Goal: Transaction & Acquisition: Purchase product/service

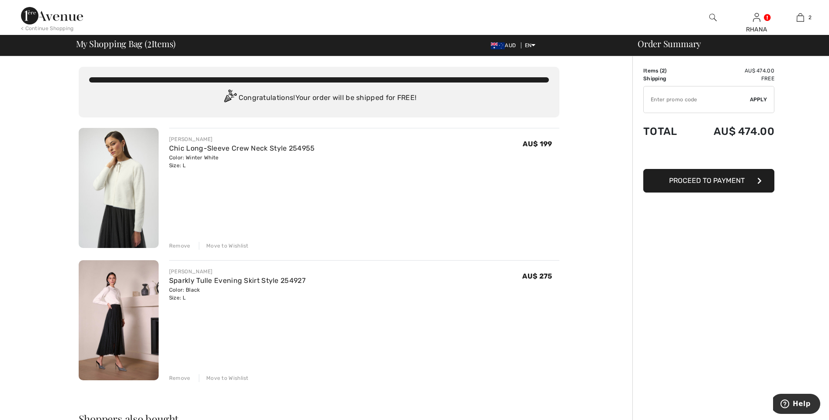
click at [183, 378] on div "Remove" at bounding box center [179, 379] width 21 height 8
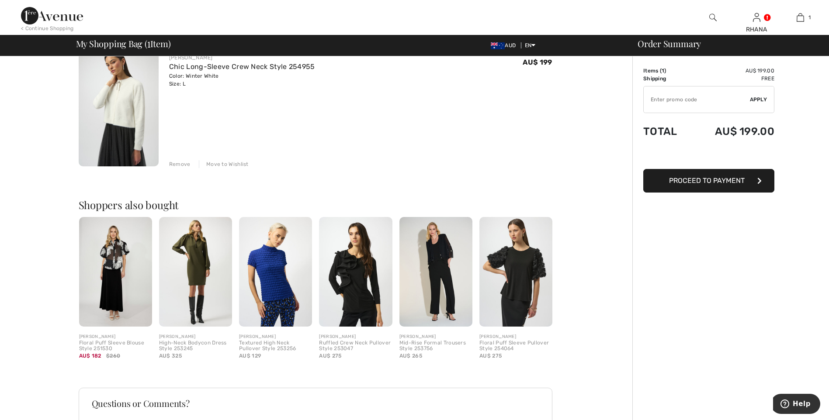
scroll to position [131, 0]
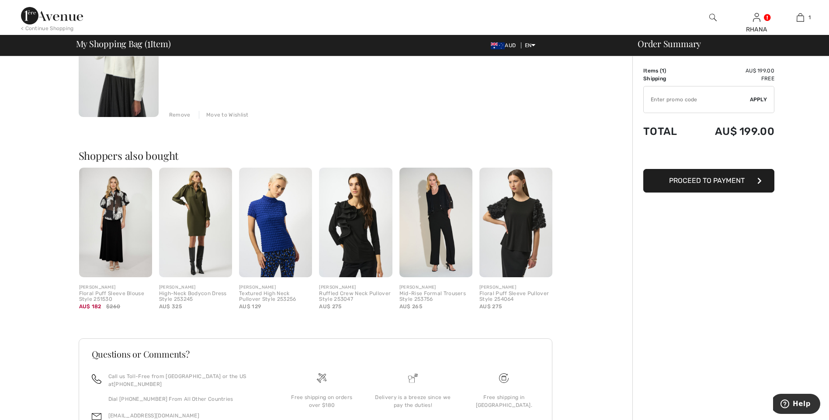
click at [278, 231] on img at bounding box center [275, 223] width 73 height 110
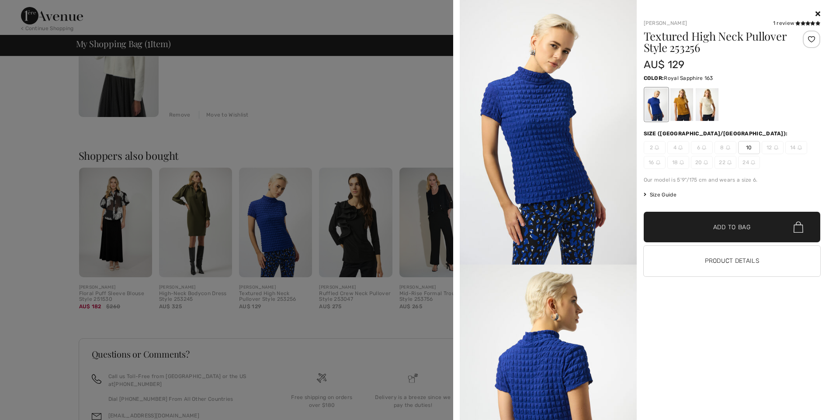
click at [305, 104] on div at bounding box center [414, 210] width 829 height 420
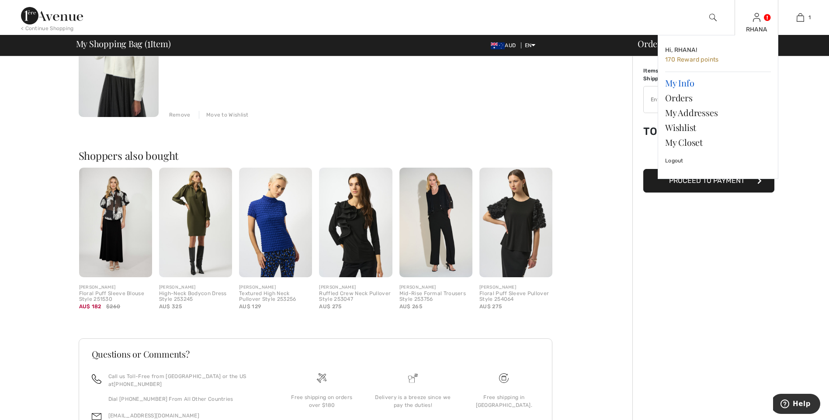
click at [691, 83] on link "My Info" at bounding box center [718, 83] width 106 height 15
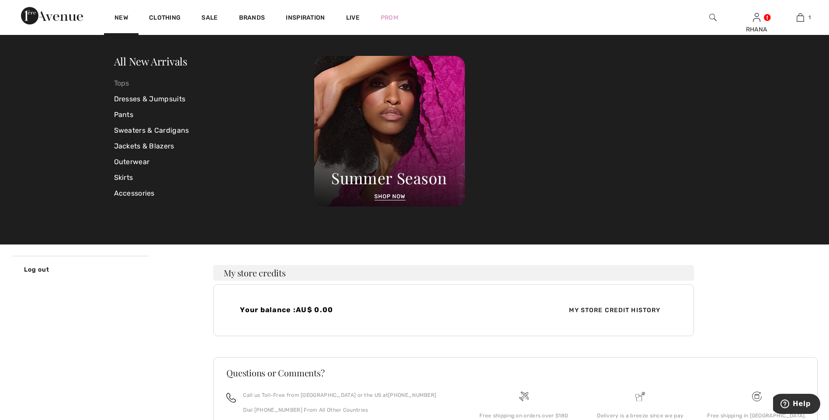
click at [123, 80] on link "Tops" at bounding box center [214, 84] width 201 height 16
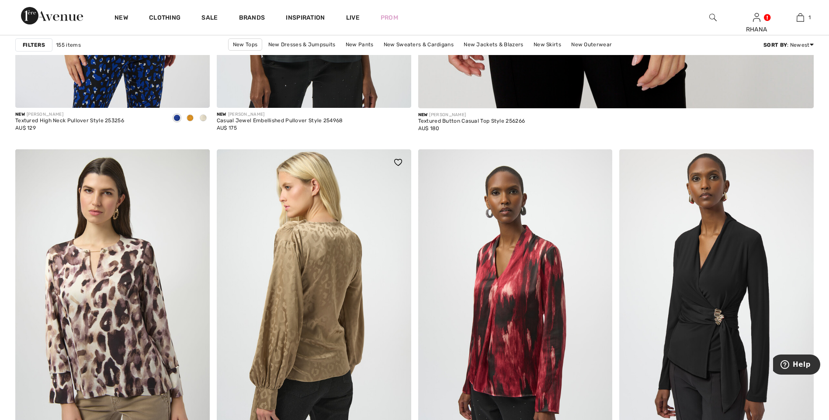
scroll to position [568, 0]
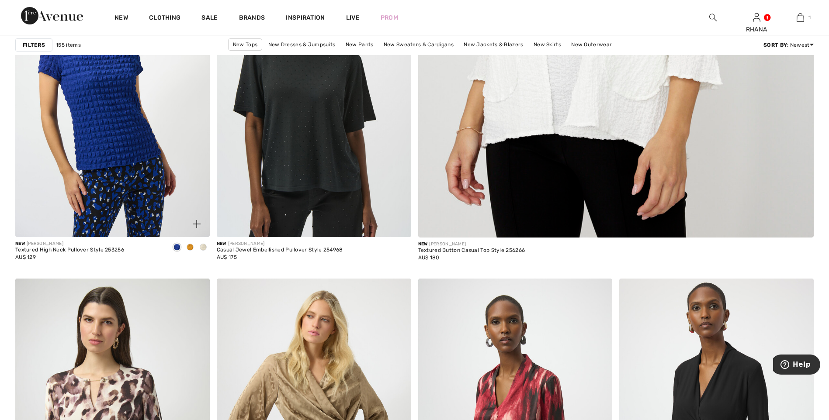
click at [205, 247] on span at bounding box center [203, 247] width 7 height 7
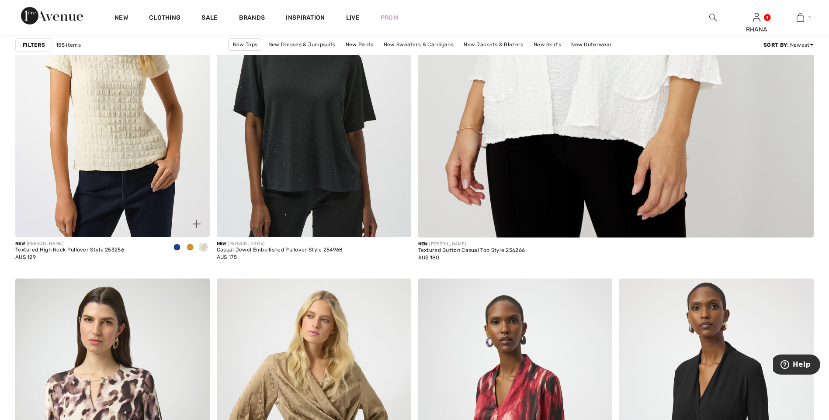
click at [190, 247] on span at bounding box center [190, 247] width 7 height 7
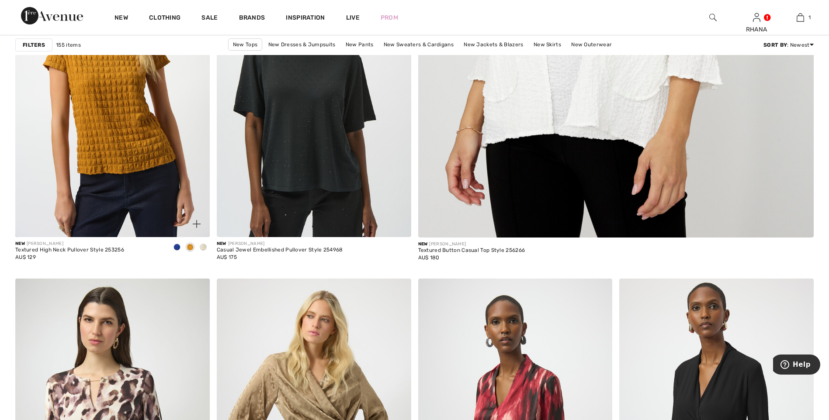
click at [179, 247] on span at bounding box center [177, 247] width 7 height 7
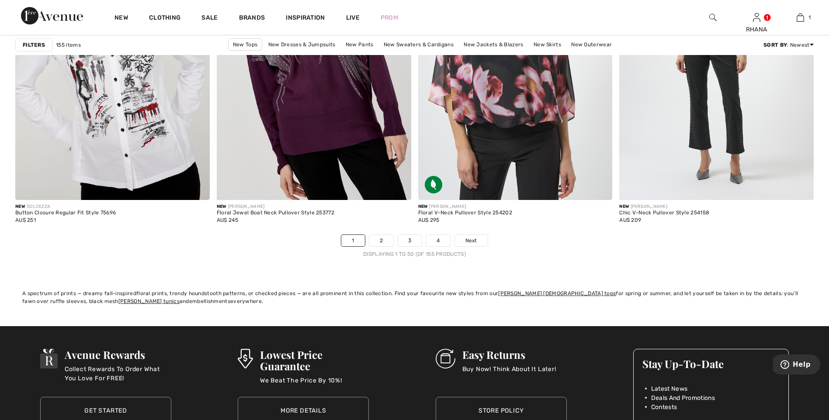
scroll to position [5114, 0]
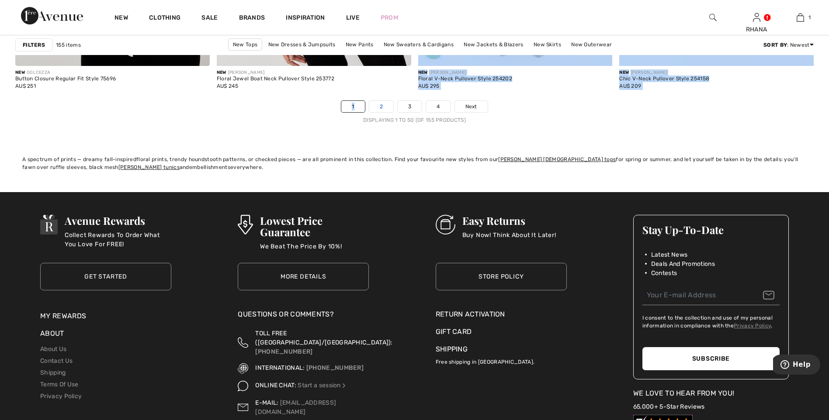
click at [380, 105] on link "2" at bounding box center [381, 106] width 24 height 11
click at [382, 109] on link "2" at bounding box center [381, 106] width 24 height 11
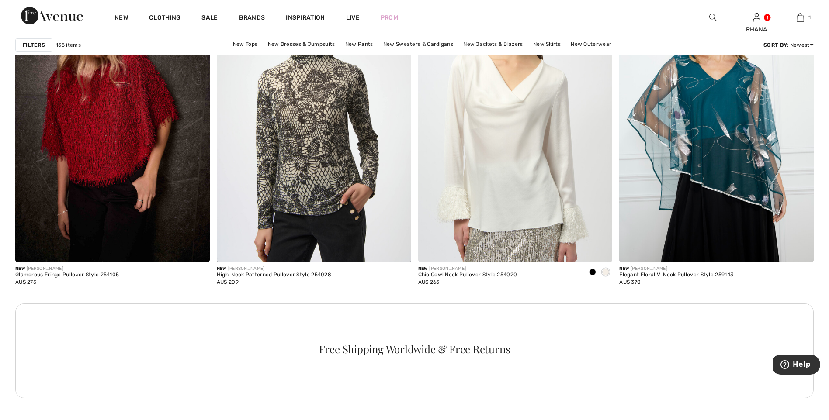
scroll to position [3846, 0]
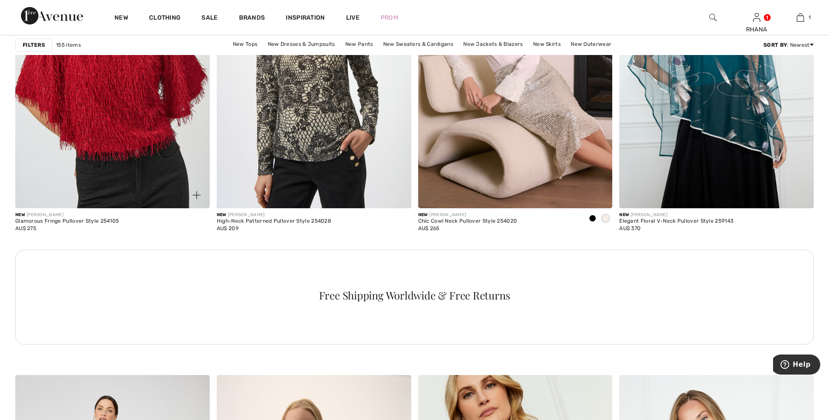
click at [151, 125] on img at bounding box center [112, 63] width 194 height 292
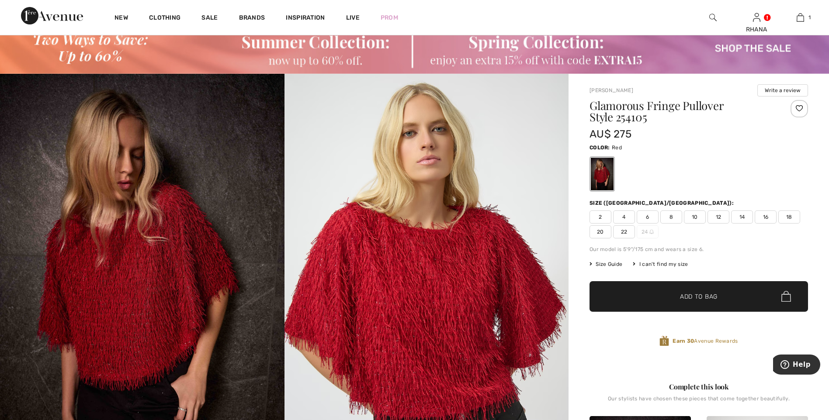
scroll to position [129, 0]
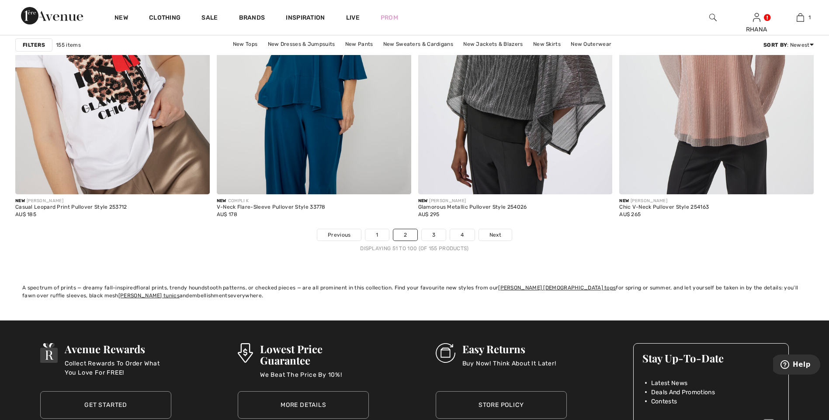
scroll to position [5114, 0]
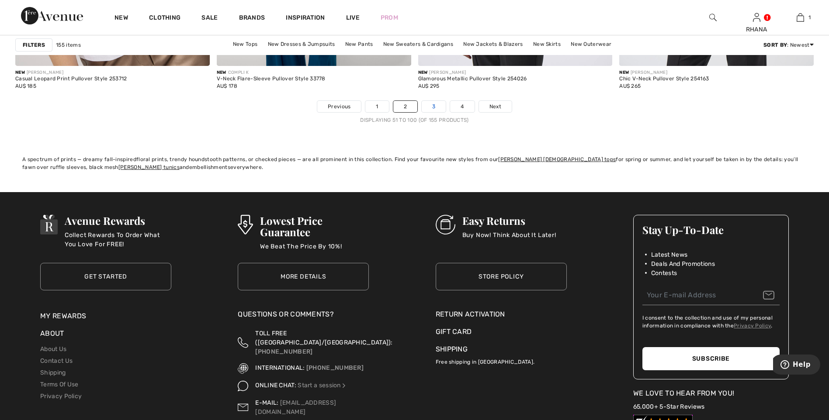
click at [435, 109] on link "3" at bounding box center [434, 106] width 24 height 11
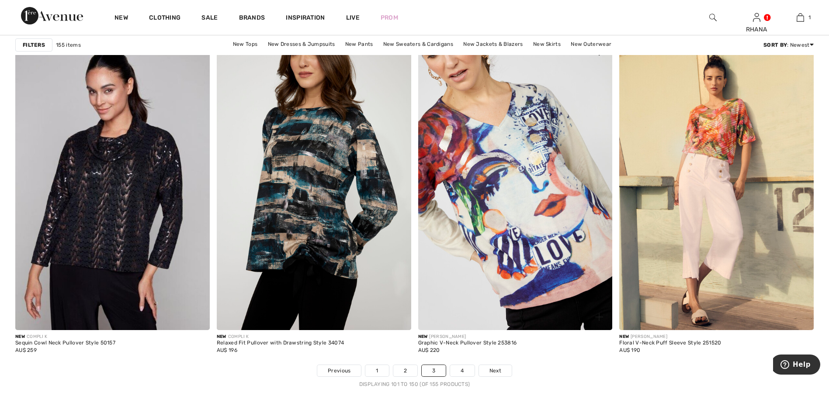
scroll to position [4851, 0]
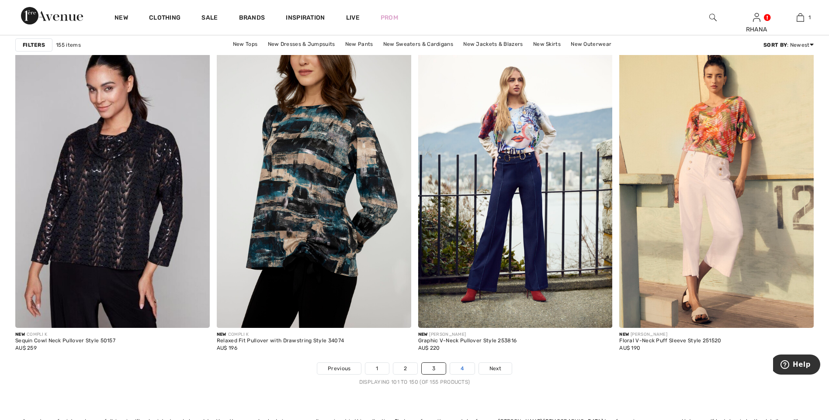
click at [462, 369] on link "4" at bounding box center [462, 368] width 24 height 11
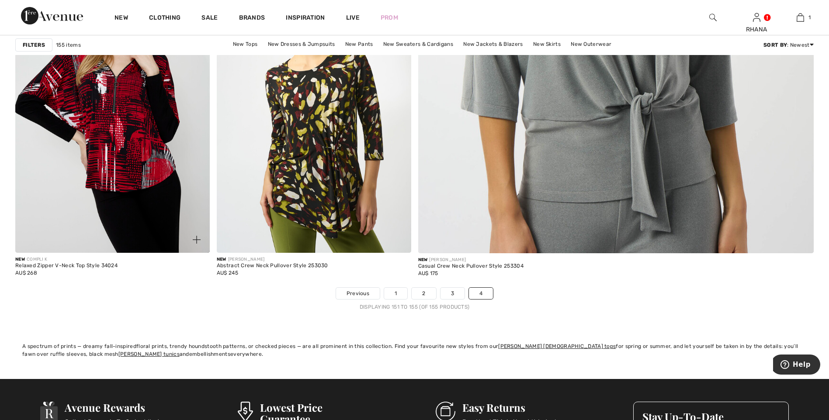
scroll to position [437, 0]
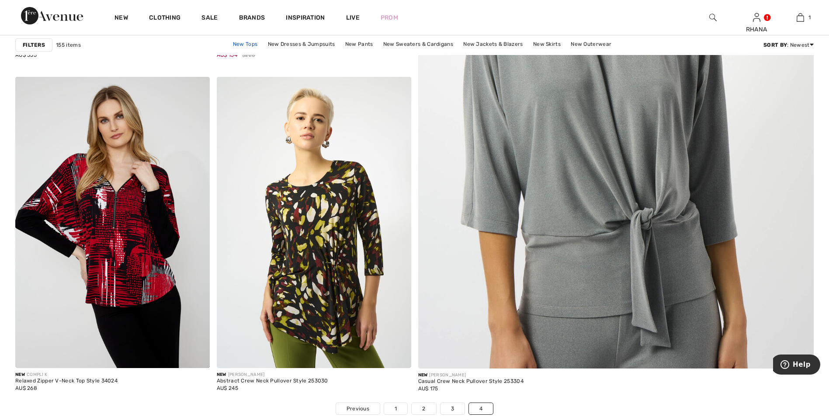
click at [250, 42] on link "New Tops" at bounding box center [245, 43] width 33 height 11
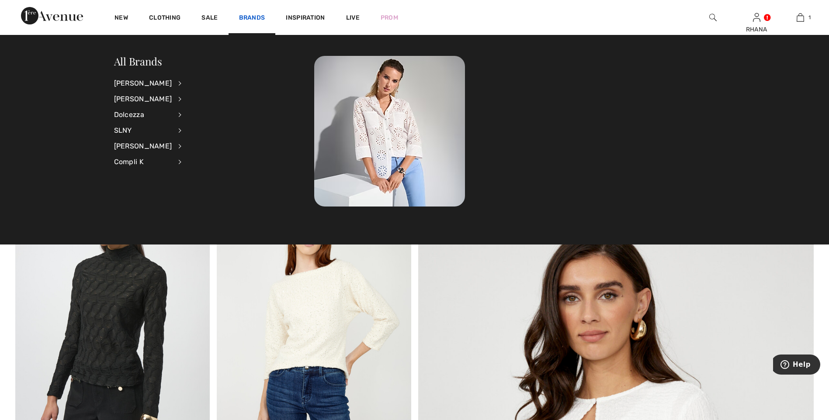
click at [259, 14] on link "Brands" at bounding box center [252, 18] width 26 height 9
click at [158, 84] on div "[PERSON_NAME]" at bounding box center [143, 84] width 58 height 16
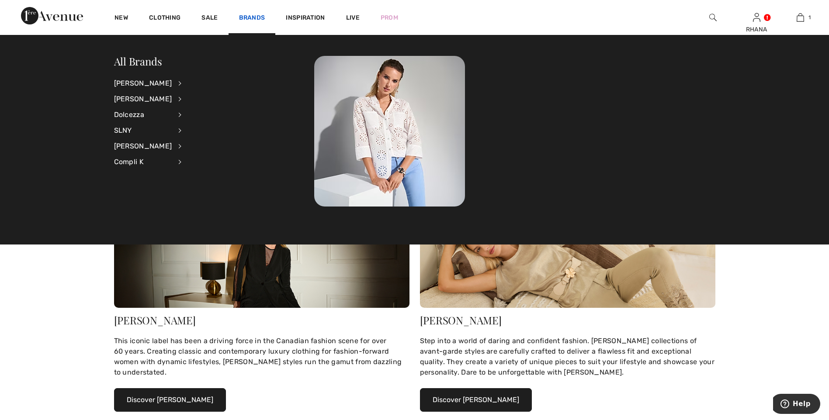
click at [260, 16] on link "Brands" at bounding box center [252, 18] width 26 height 9
drag, startPoint x: 170, startPoint y: 82, endPoint x: 163, endPoint y: 83, distance: 6.6
click at [163, 83] on li "[PERSON_NAME] View All Accessories Dresses & Jumpsuits Jackets & Blazers Outerw…" at bounding box center [153, 84] width 79 height 16
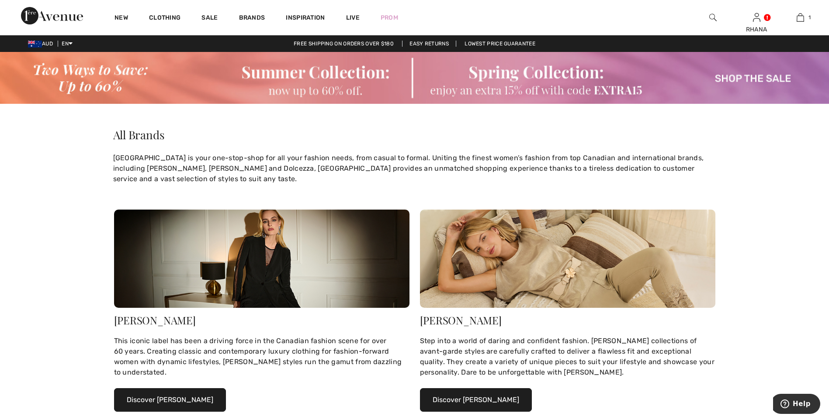
click at [162, 83] on img at bounding box center [414, 78] width 829 height 52
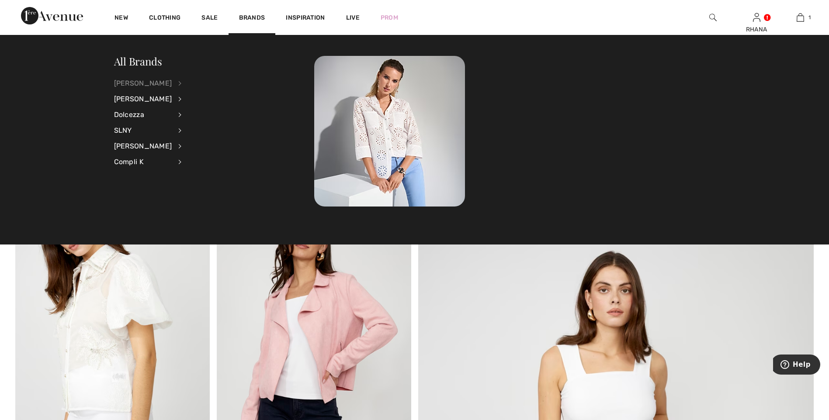
click at [171, 83] on div "[PERSON_NAME]" at bounding box center [143, 84] width 58 height 16
drag, startPoint x: 191, startPoint y: 198, endPoint x: 210, endPoint y: 201, distance: 19.9
click at [193, 198] on link "Tops" at bounding box center [227, 198] width 68 height 14
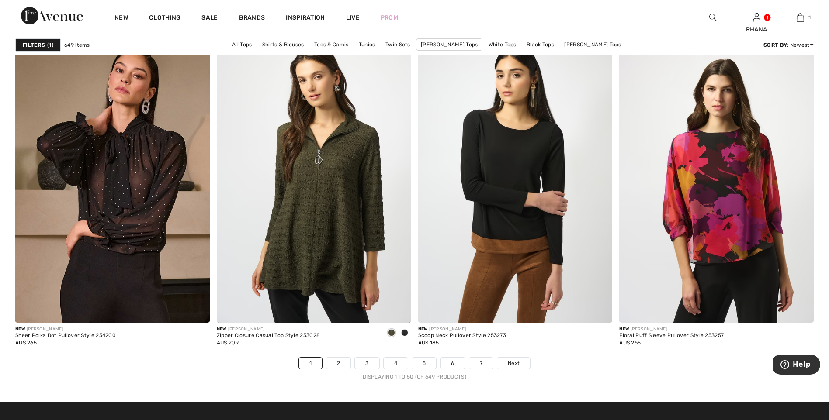
scroll to position [5026, 0]
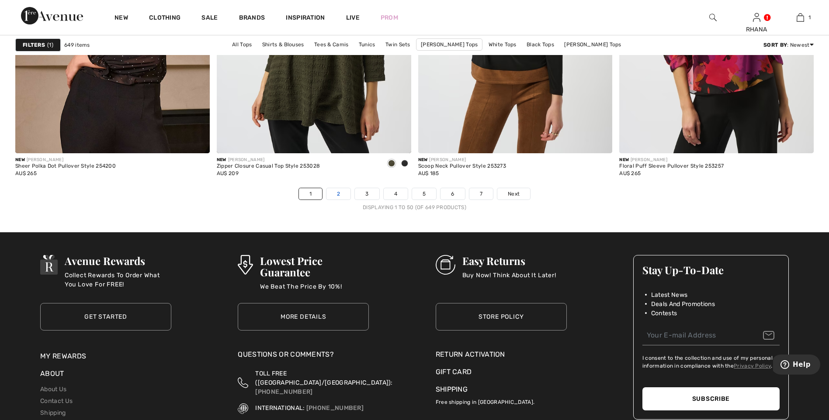
click at [340, 195] on link "2" at bounding box center [338, 193] width 24 height 11
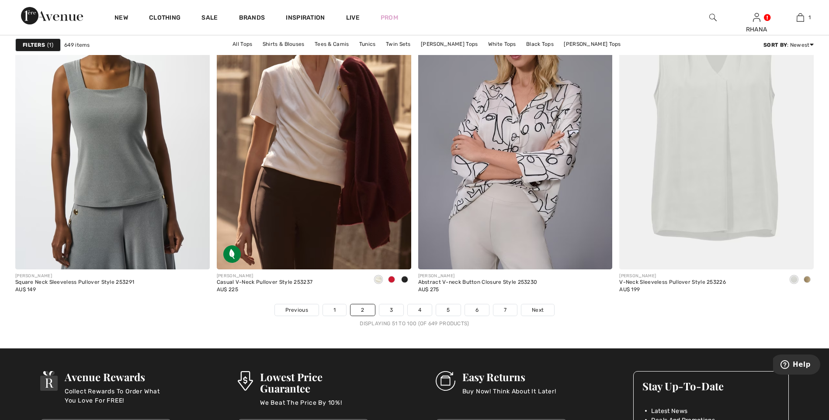
scroll to position [5026, 0]
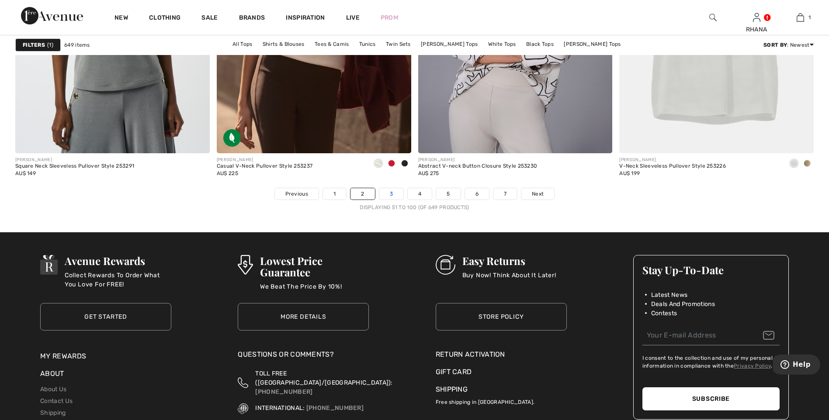
click at [392, 192] on link "3" at bounding box center [391, 193] width 24 height 11
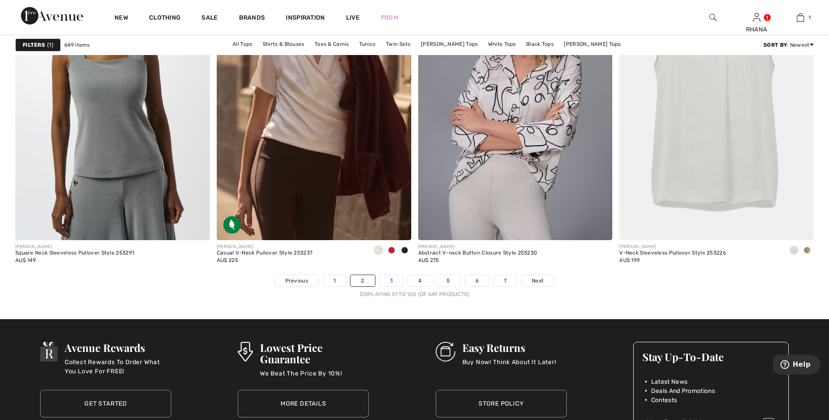
scroll to position [4939, 0]
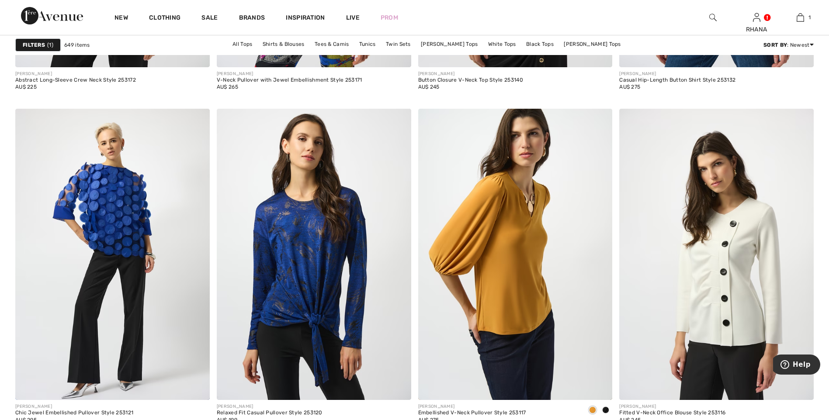
scroll to position [4895, 0]
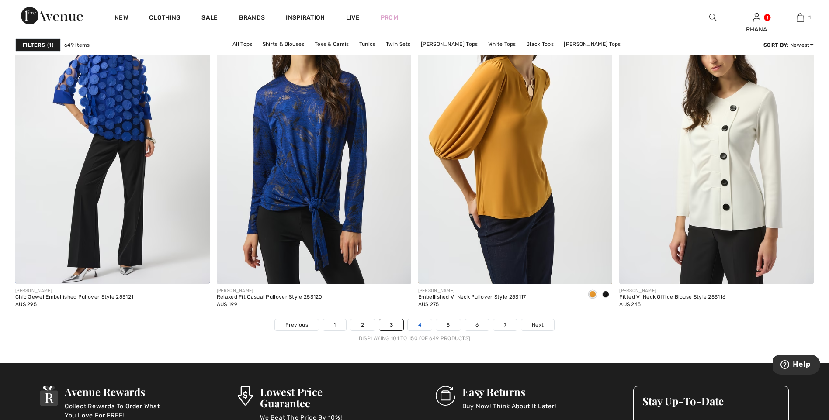
click at [417, 326] on link "4" at bounding box center [420, 324] width 24 height 11
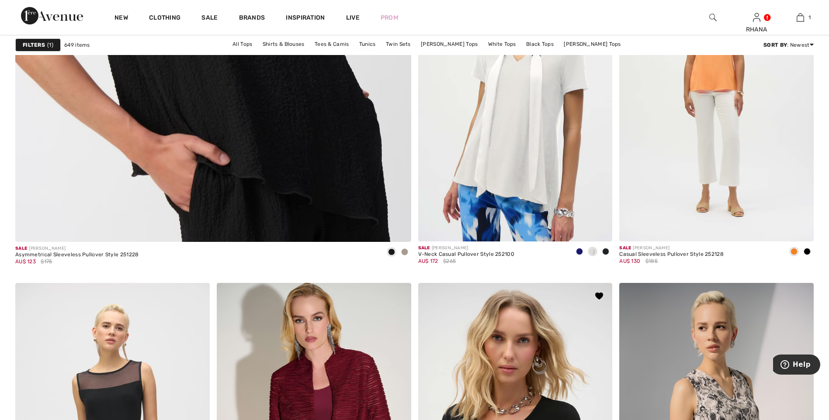
scroll to position [3103, 0]
